Goal: Task Accomplishment & Management: Manage account settings

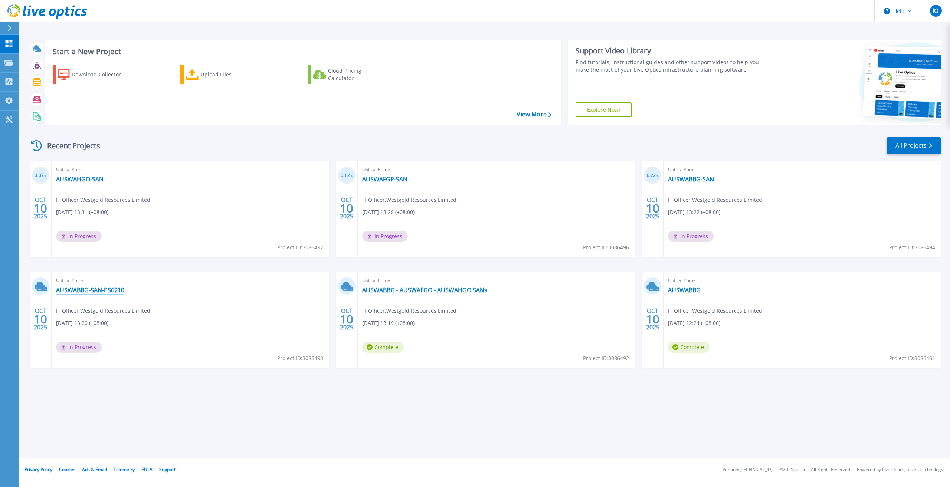
click at [85, 290] on link "AUSWABBG-SAN-PS6210" at bounding box center [90, 290] width 68 height 7
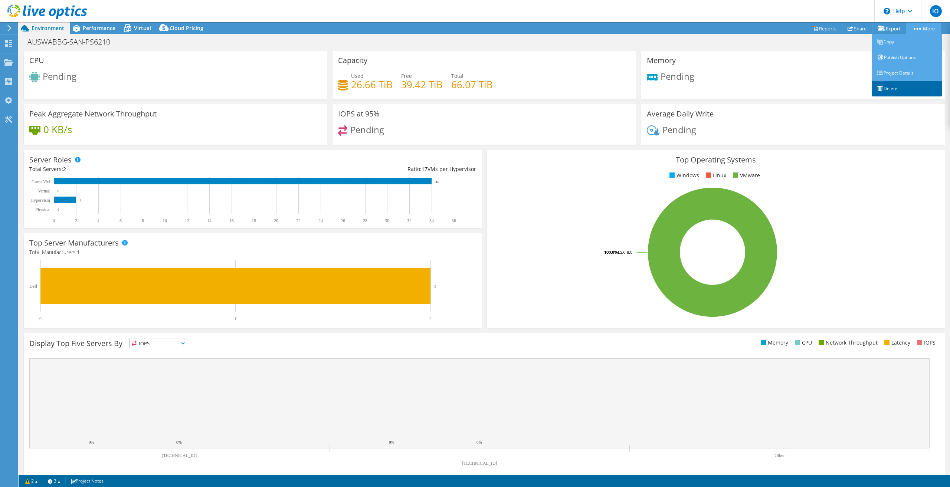
click at [889, 89] on link "Delete" at bounding box center [907, 89] width 71 height 16
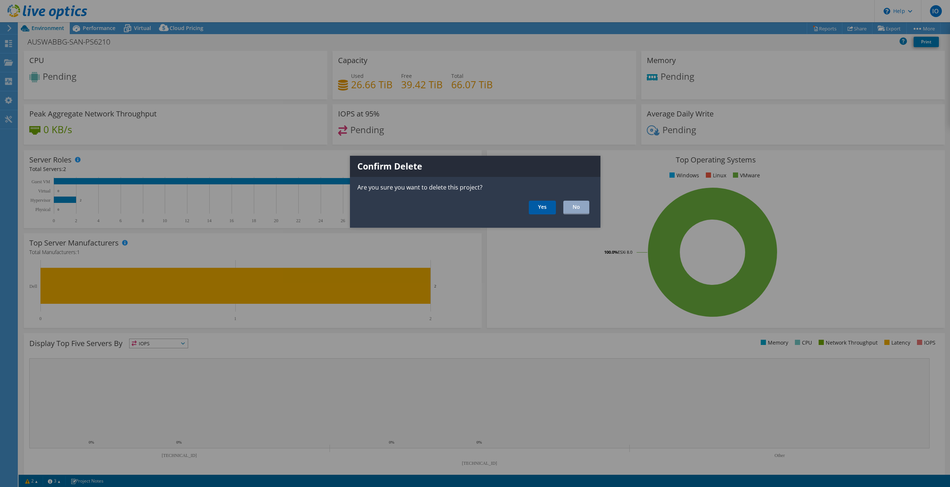
click at [537, 209] on link "Yes" at bounding box center [542, 208] width 27 height 14
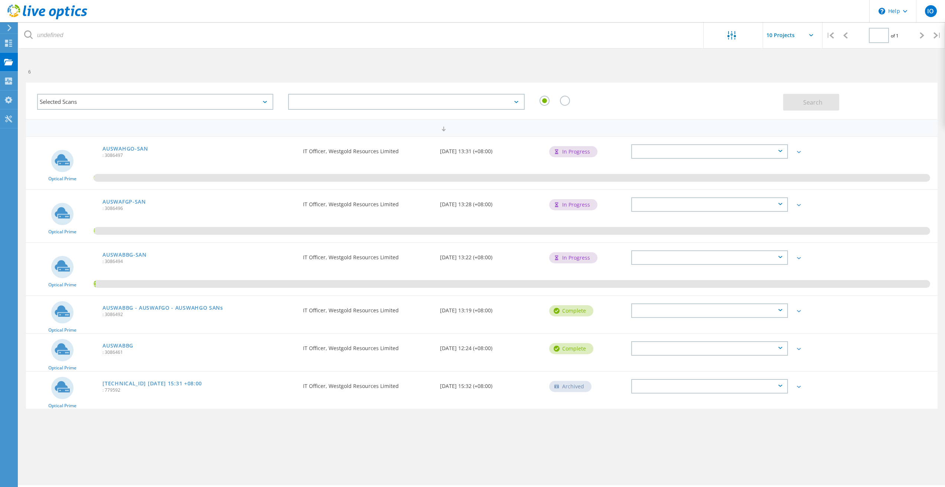
type input "1"
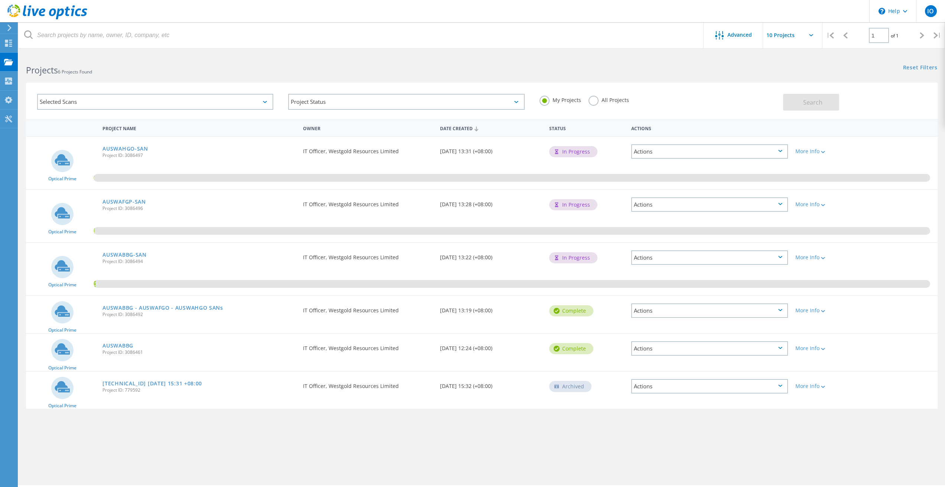
click at [777, 349] on div "Actions" at bounding box center [709, 349] width 157 height 14
click at [713, 369] on div "Delete" at bounding box center [709, 366] width 155 height 12
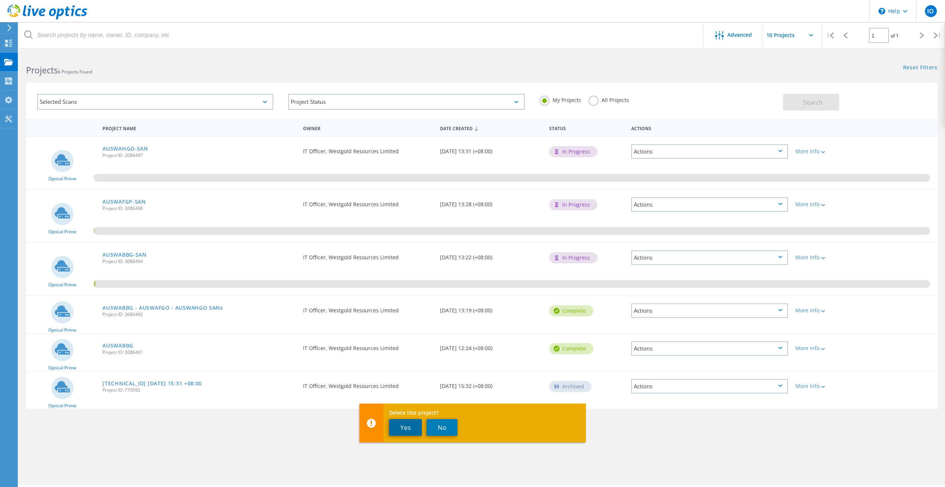
click at [404, 427] on button "Yes" at bounding box center [405, 428] width 33 height 17
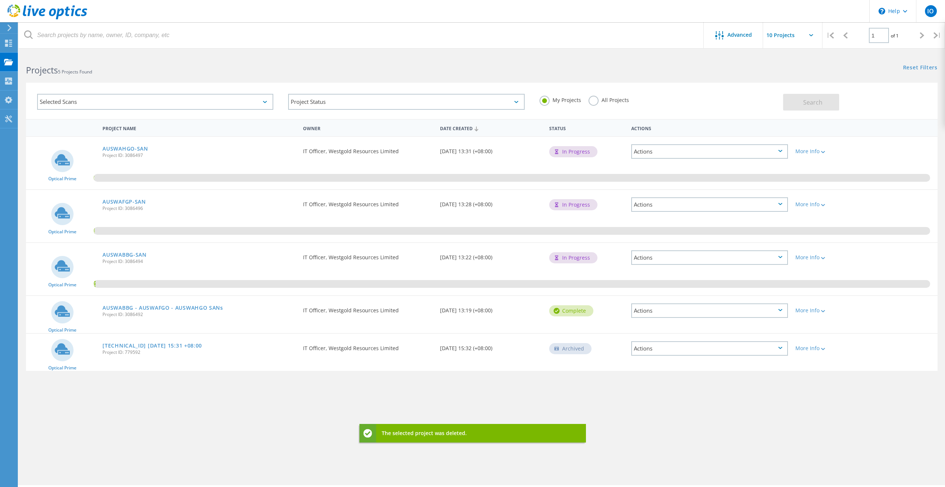
click at [777, 309] on div "Actions" at bounding box center [709, 311] width 157 height 14
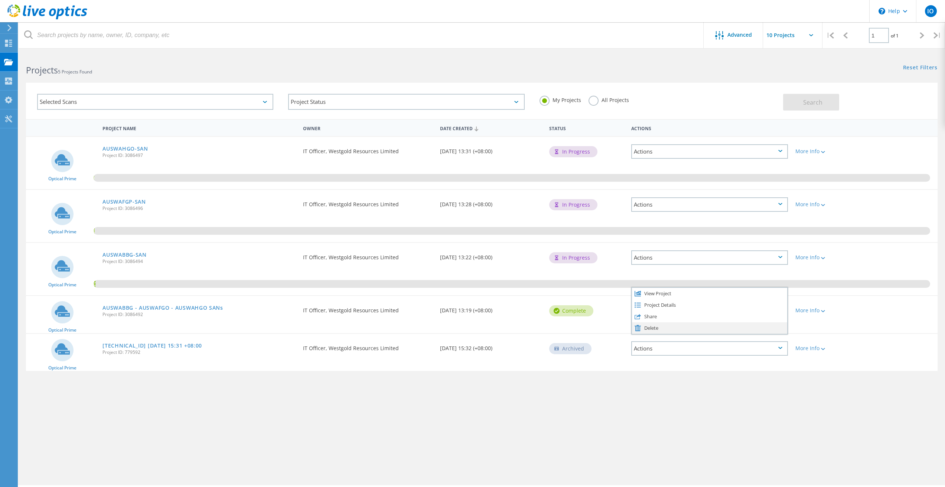
click at [671, 327] on div "Delete" at bounding box center [709, 329] width 155 height 12
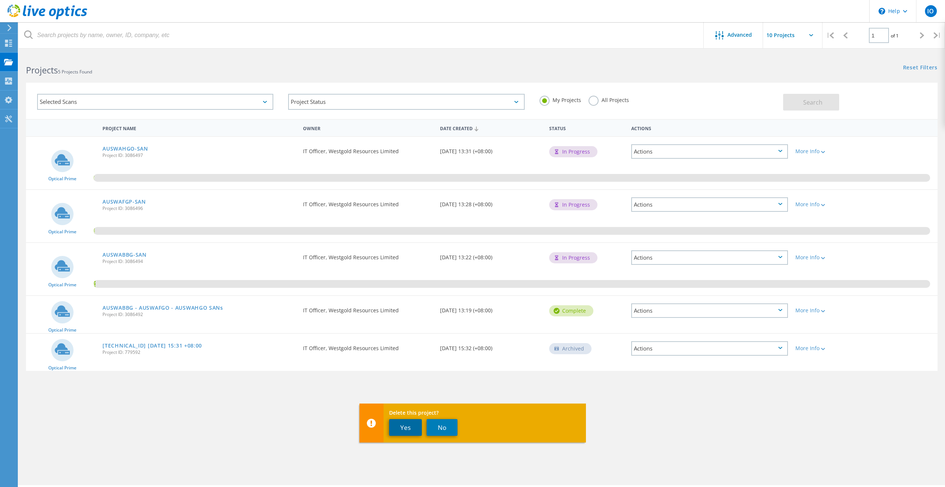
click at [398, 430] on button "Yes" at bounding box center [405, 428] width 33 height 17
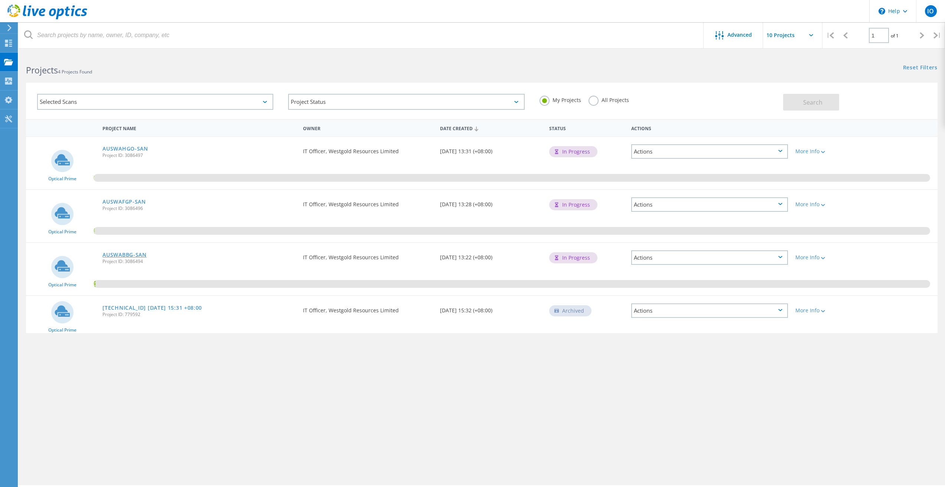
click at [123, 257] on link "AUSWABBG-SAN" at bounding box center [124, 254] width 44 height 5
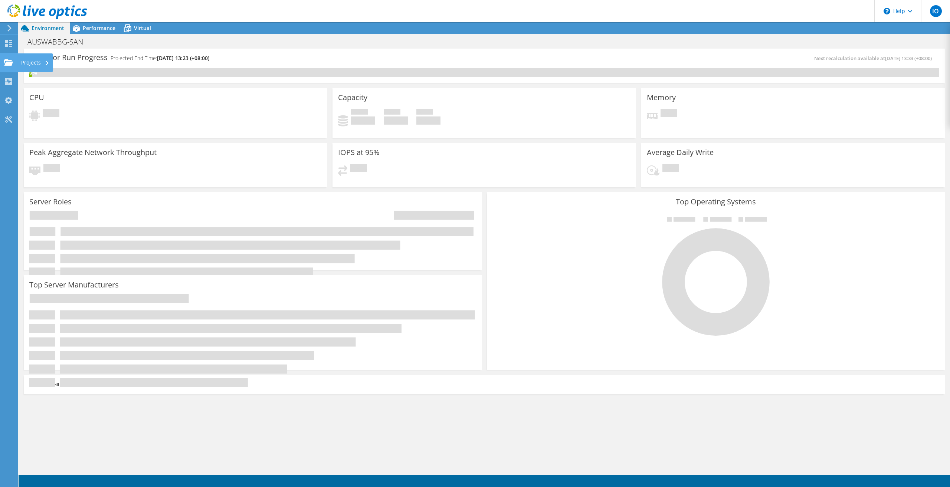
click at [10, 62] on use at bounding box center [8, 62] width 9 height 6
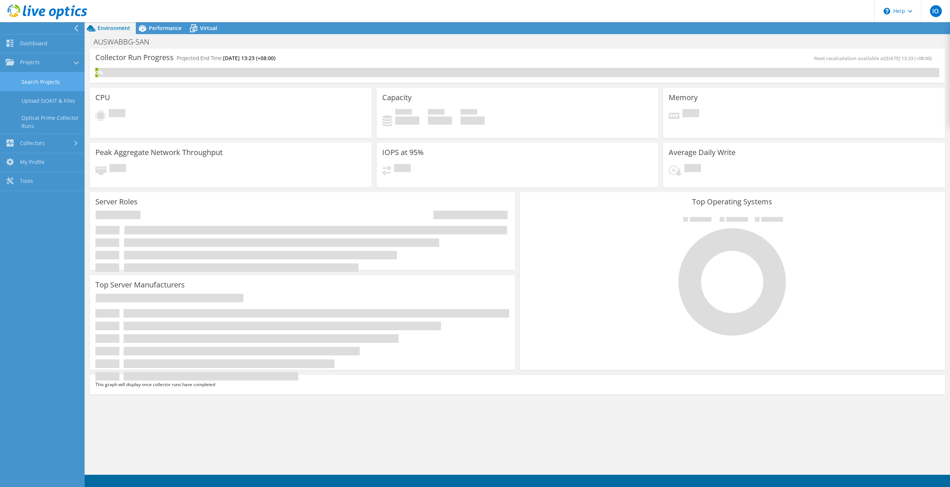
click at [55, 82] on link "Search Projects" at bounding box center [42, 81] width 85 height 19
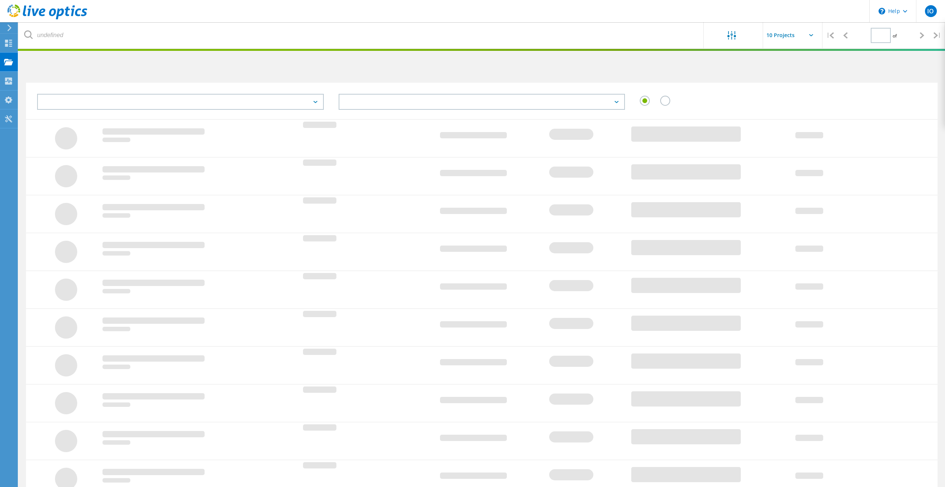
type input "1"
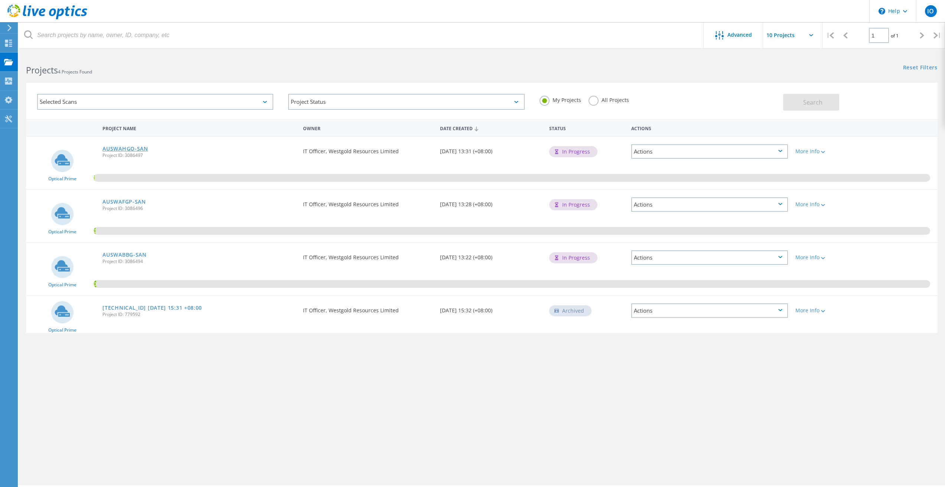
click at [128, 149] on link "AUSWAHGO-SAN" at bounding box center [124, 148] width 45 height 5
